Goal: Register for event/course

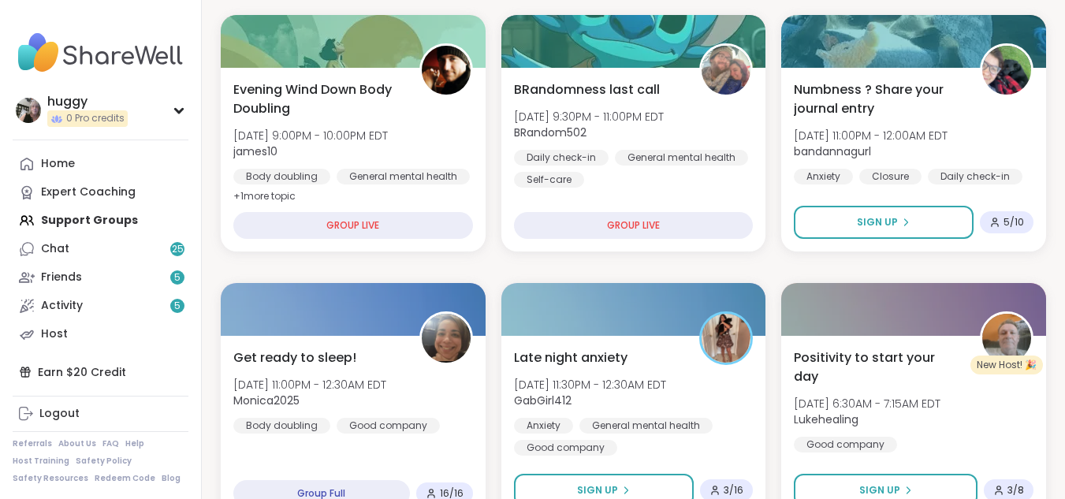
scroll to position [1817, 0]
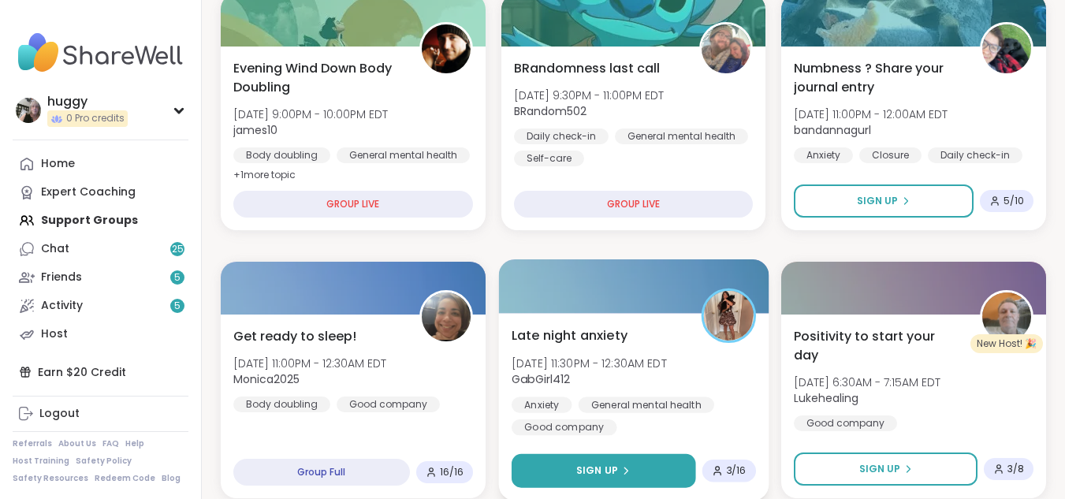
click at [683, 479] on button "Sign Up" at bounding box center [604, 471] width 184 height 34
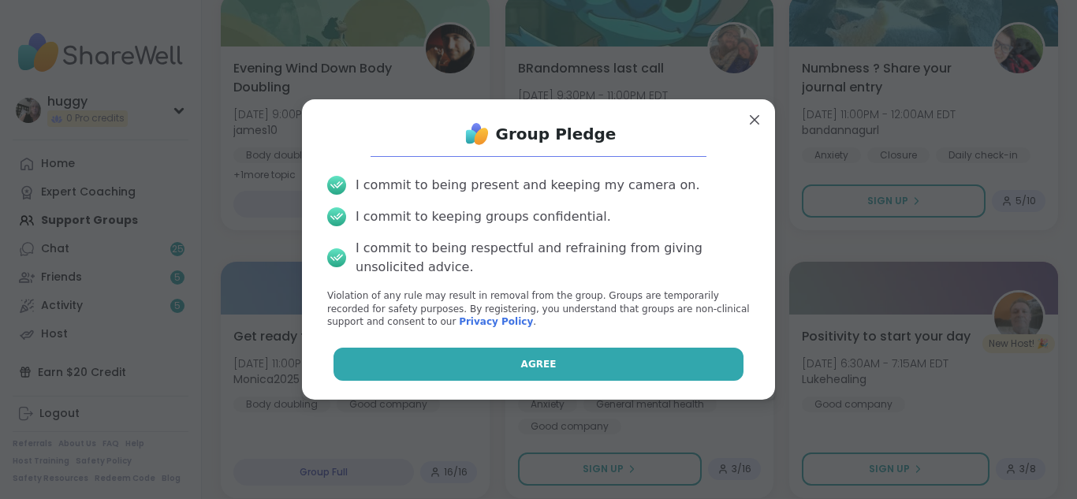
click at [644, 361] on button "Agree" at bounding box center [538, 364] width 411 height 33
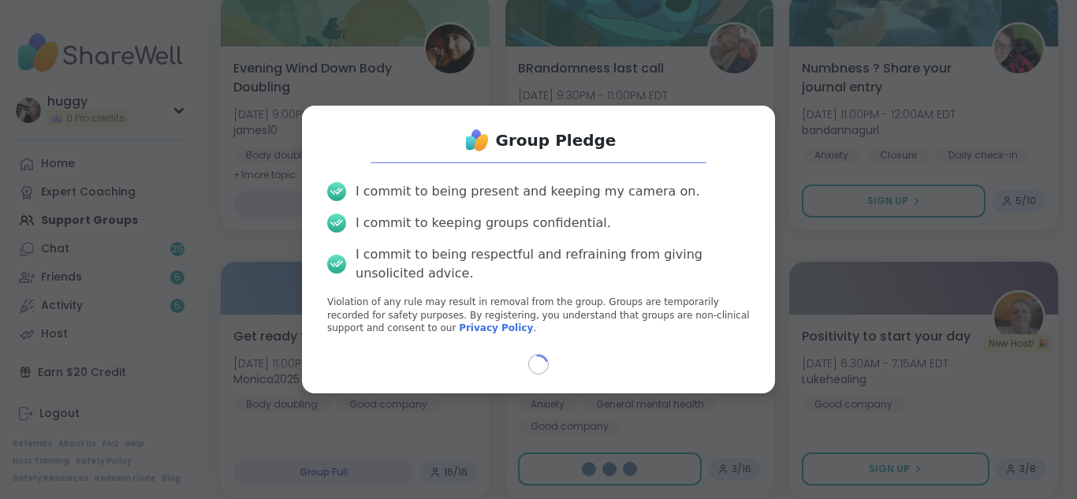
select select "**"
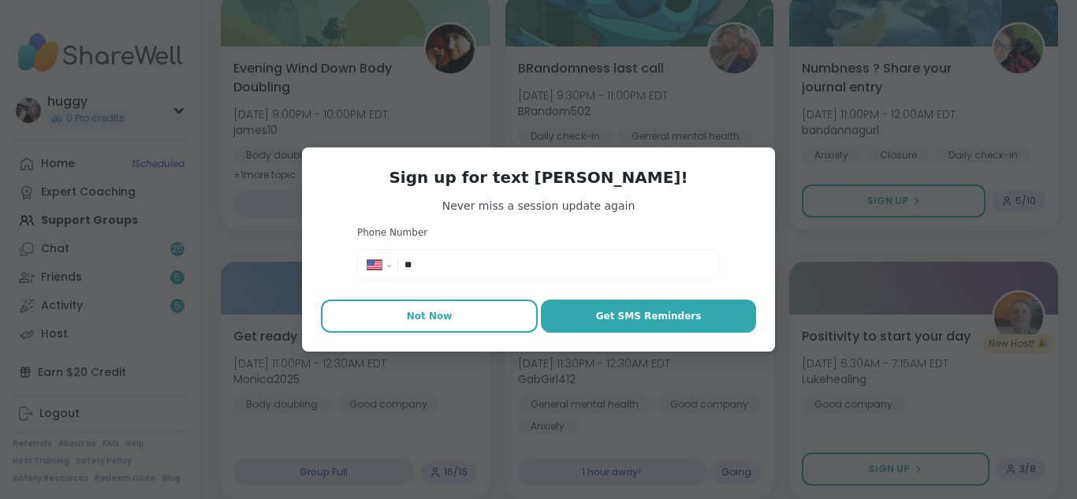
click at [495, 318] on button "Not Now" at bounding box center [429, 316] width 217 height 33
type textarea "*"
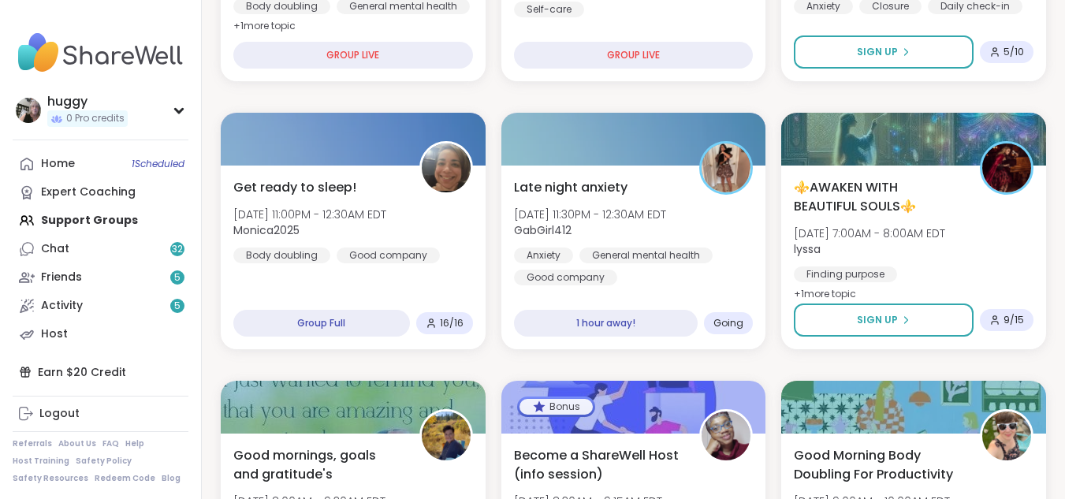
scroll to position [368, 0]
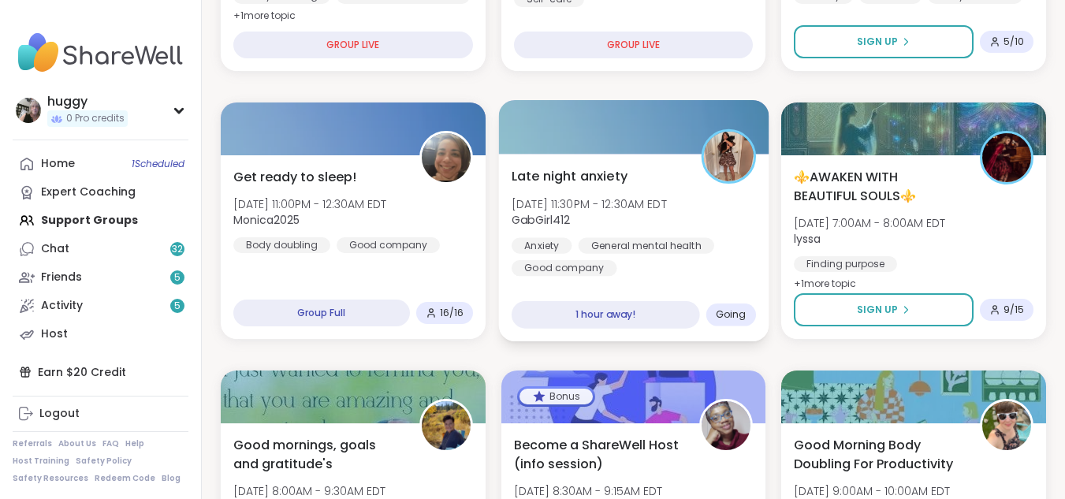
click at [732, 299] on div "Late night anxiety [DATE] 11:30PM - 12:30AM EDT GabGirl412 Anxiety General ment…" at bounding box center [633, 248] width 270 height 188
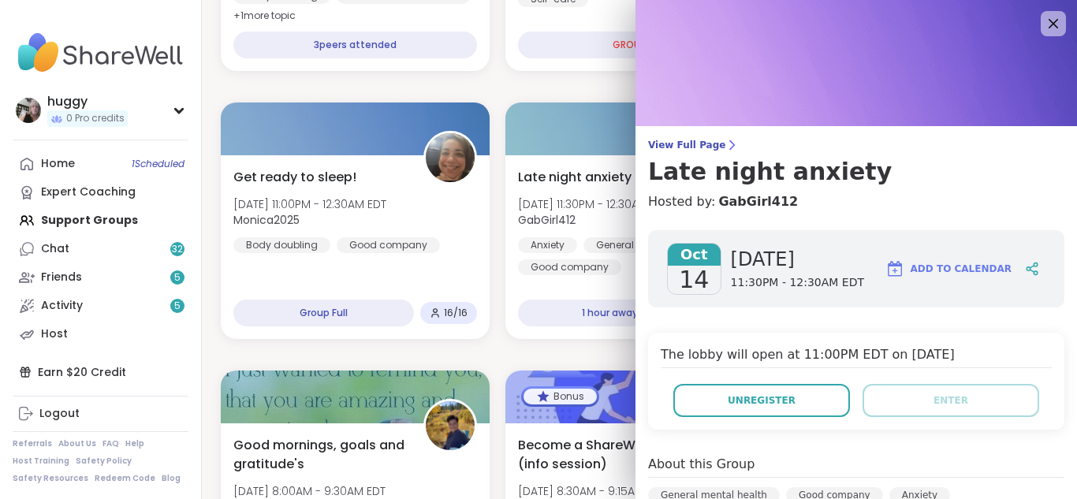
drag, startPoint x: 870, startPoint y: 313, endPoint x: 874, endPoint y: 287, distance: 26.3
click at [1043, 31] on icon at bounding box center [1053, 23] width 20 height 20
